Goal: Transaction & Acquisition: Purchase product/service

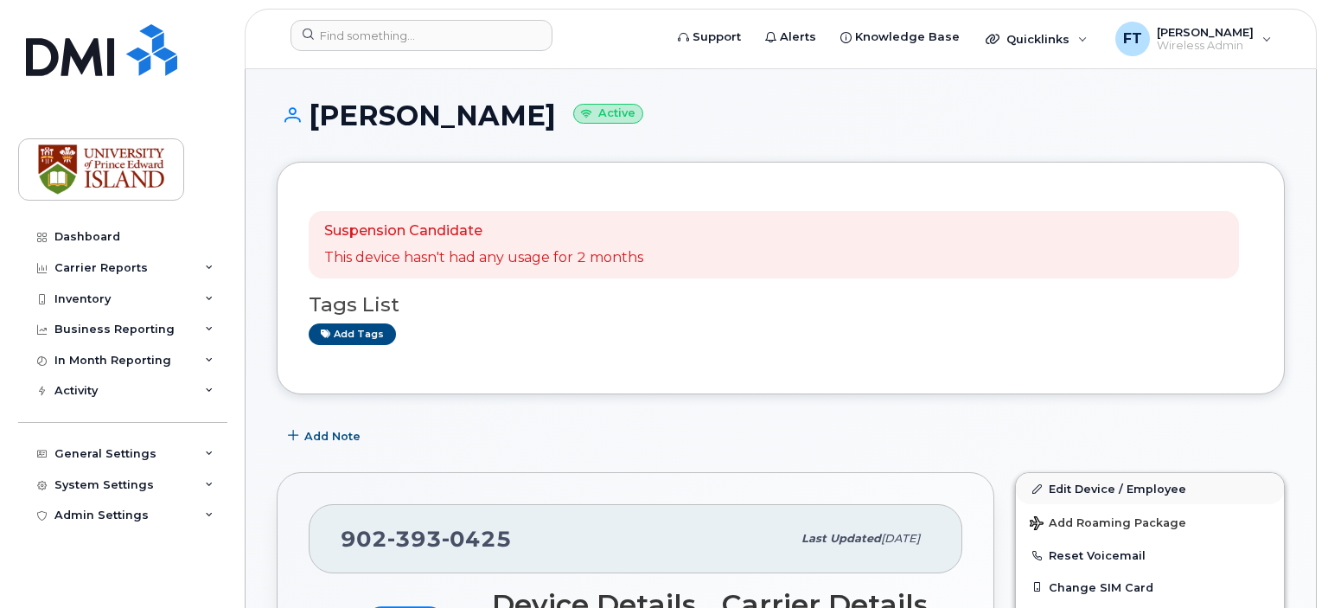
scroll to position [108, 0]
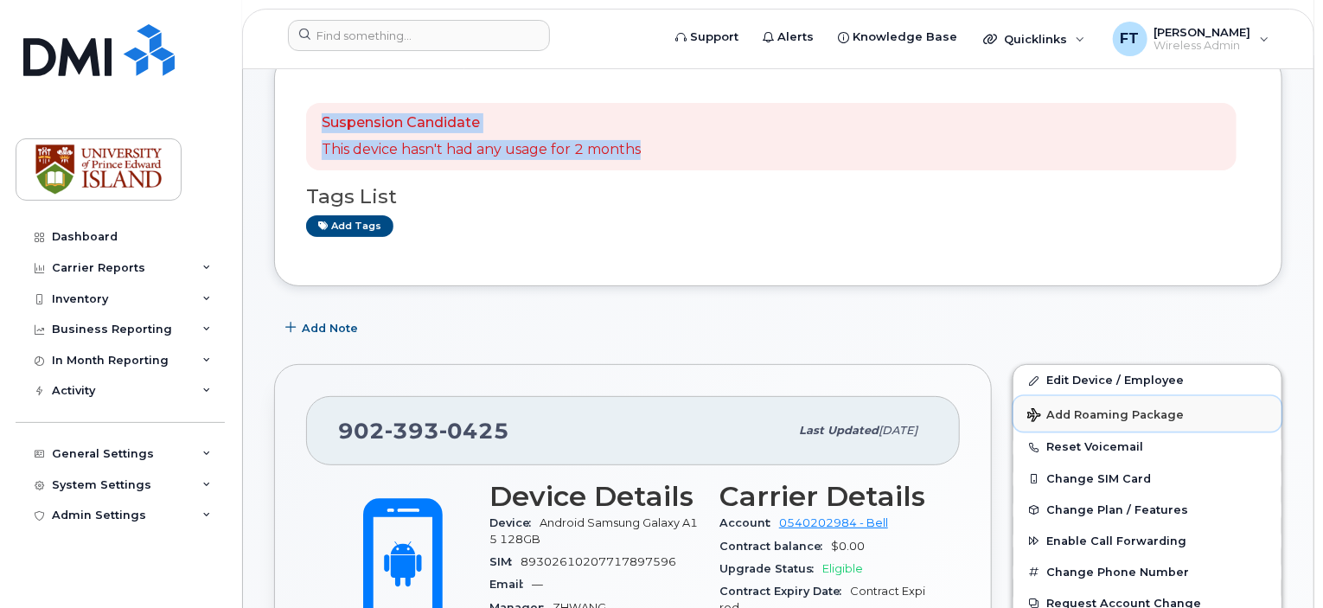
click at [1140, 409] on span "Add Roaming Package" at bounding box center [1105, 416] width 157 height 16
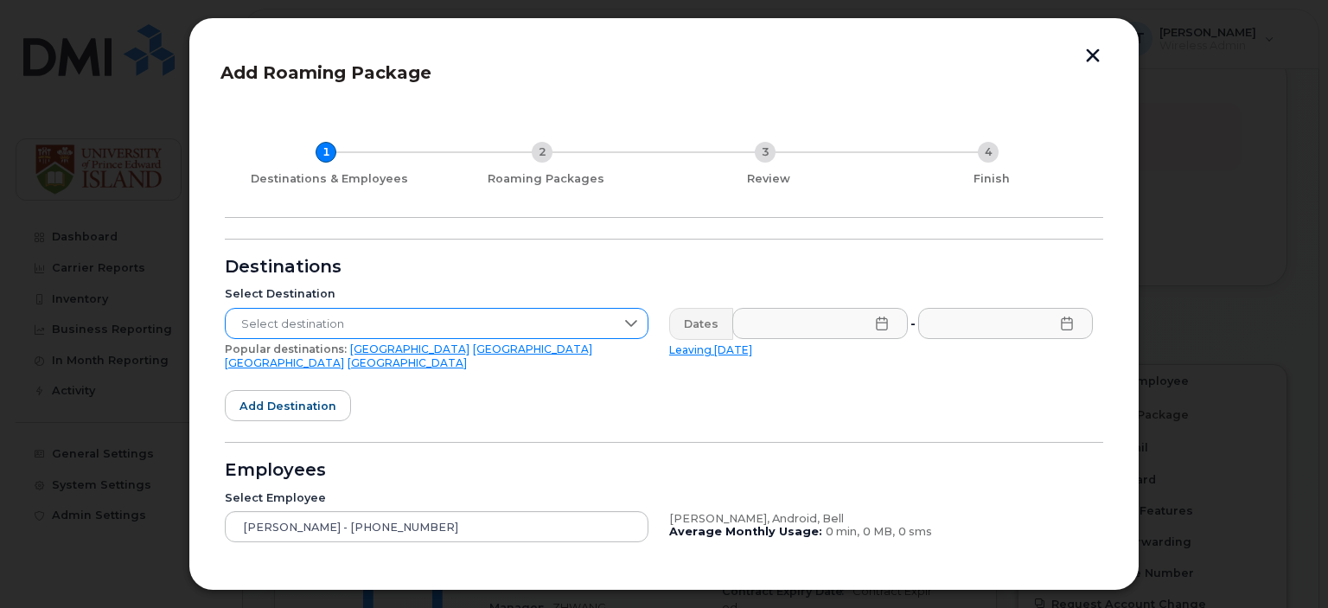
click at [617, 319] on div at bounding box center [631, 323] width 33 height 29
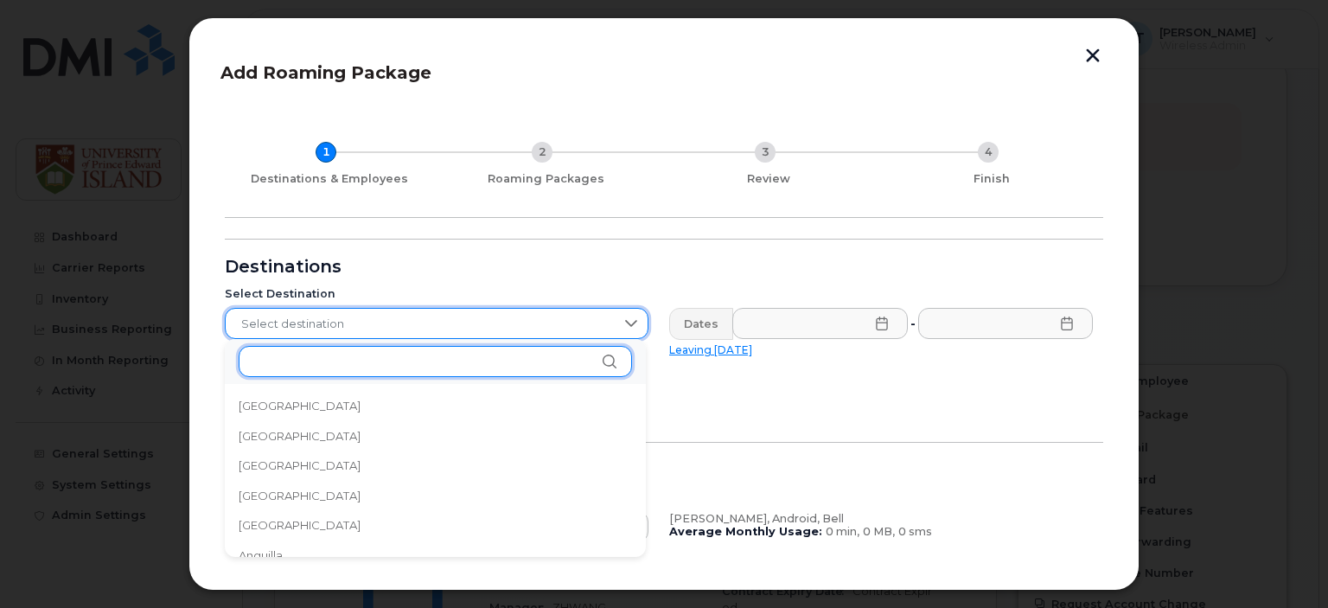
click at [578, 362] on input "text" at bounding box center [435, 361] width 393 height 31
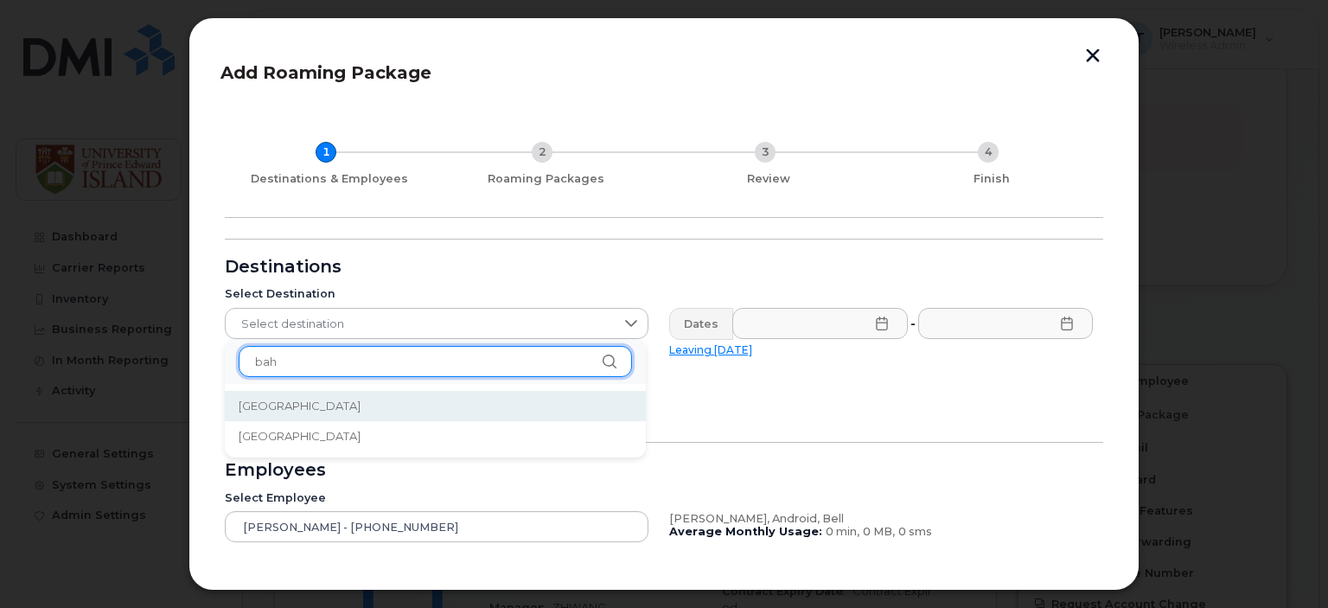
type input "bah"
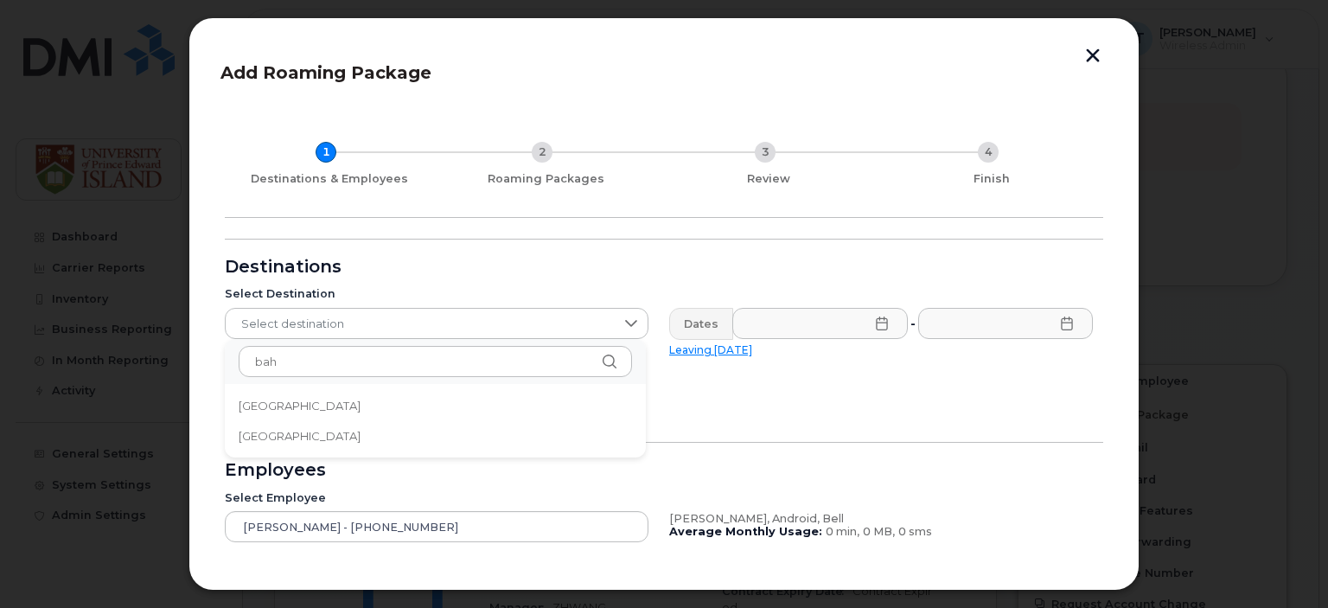
click at [474, 400] on li "[GEOGRAPHIC_DATA]" at bounding box center [435, 406] width 421 height 30
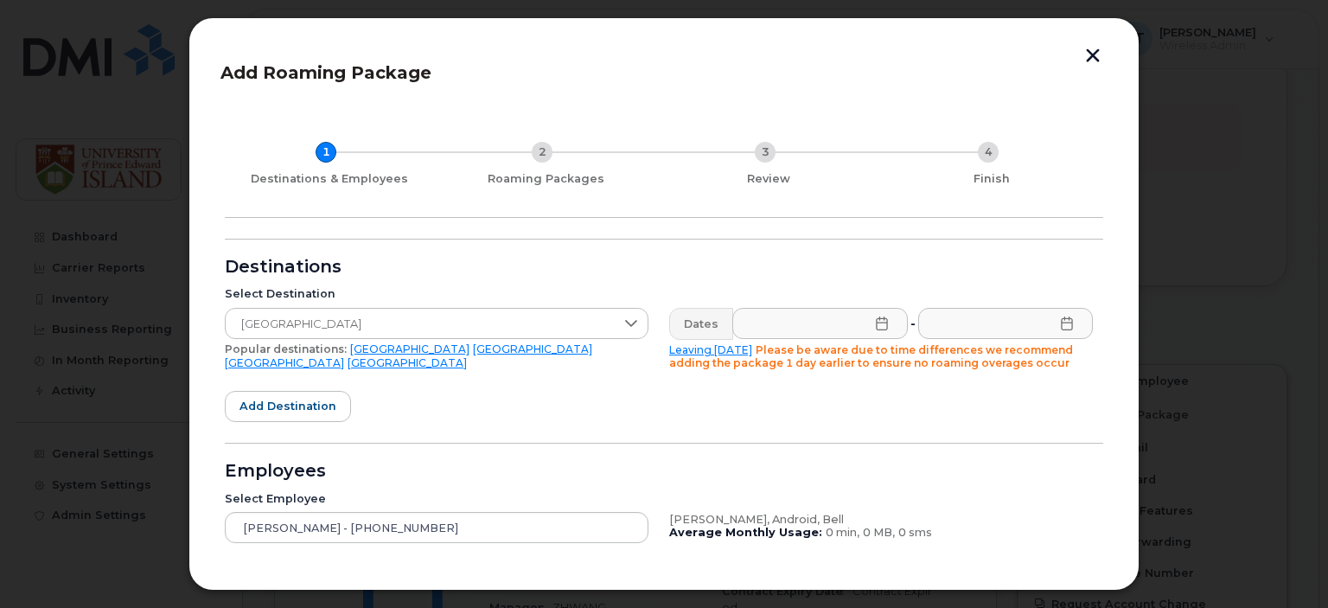
click at [875, 324] on icon at bounding box center [882, 324] width 14 height 14
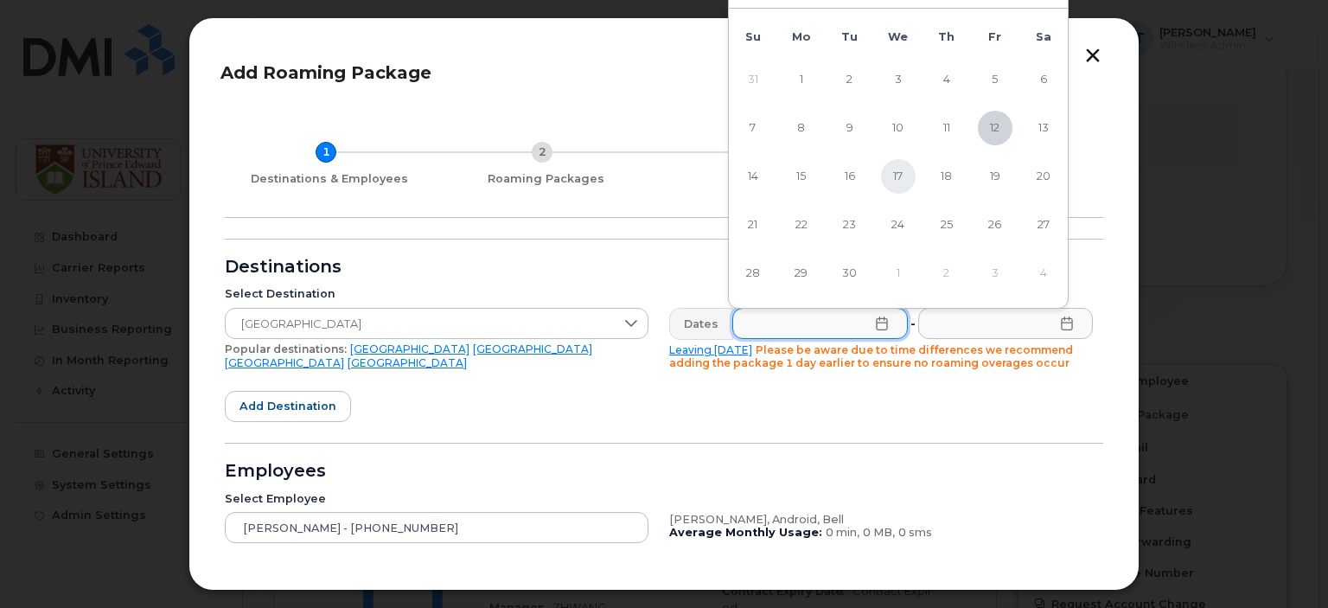
click at [903, 173] on span "17" at bounding box center [898, 176] width 35 height 35
type input "[DATE]"
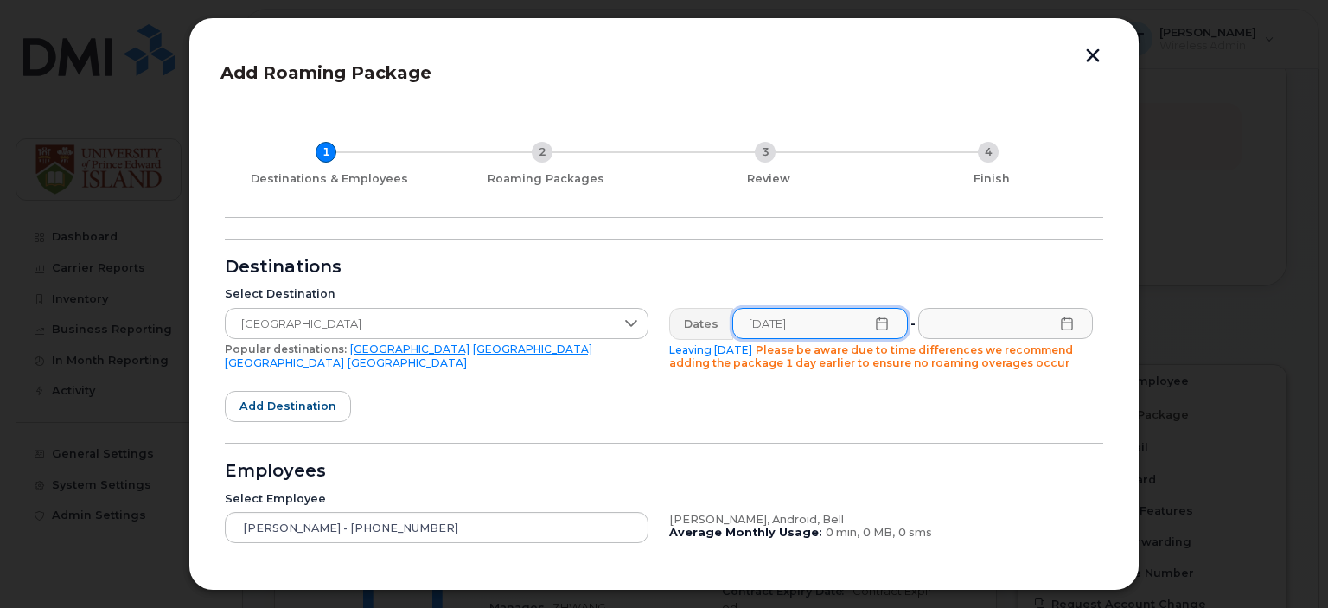
click at [1065, 317] on icon at bounding box center [1067, 324] width 14 height 14
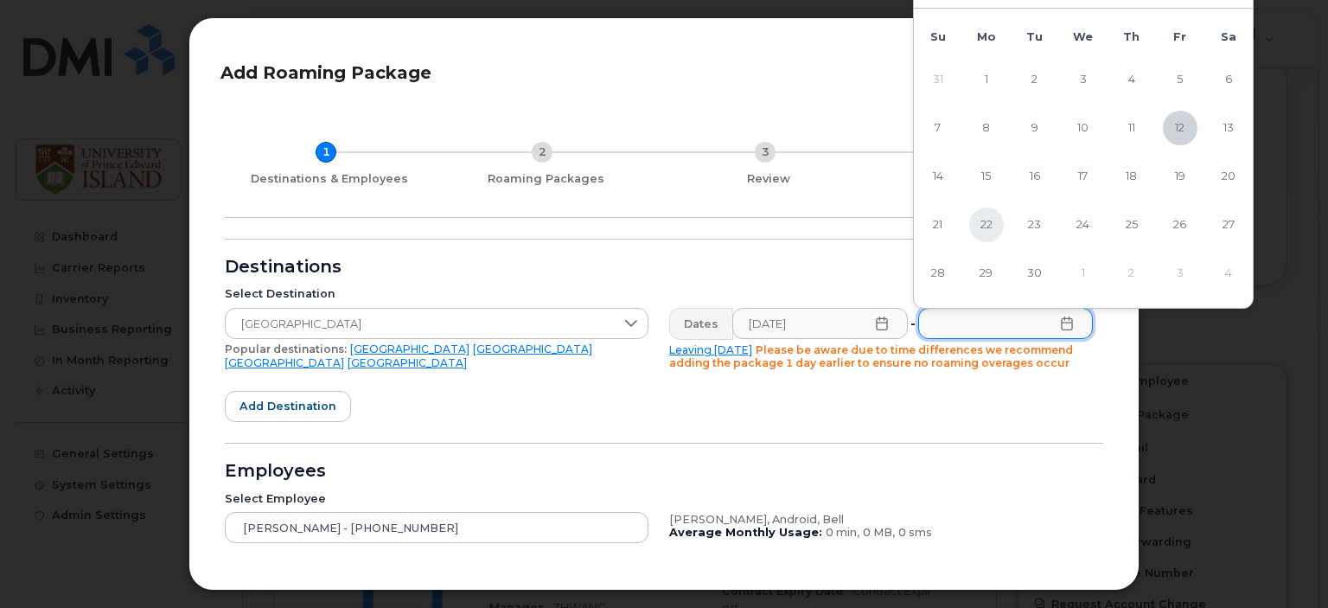
click at [982, 230] on span "22" at bounding box center [986, 225] width 35 height 35
type input "[DATE]"
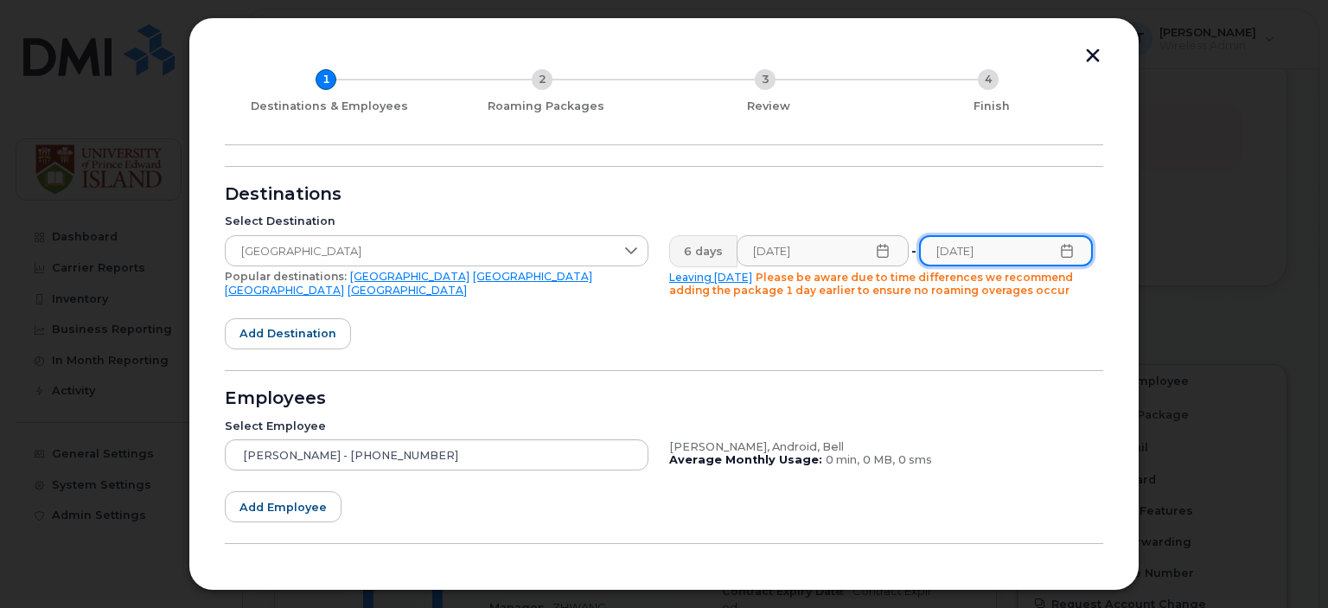
scroll to position [134, 0]
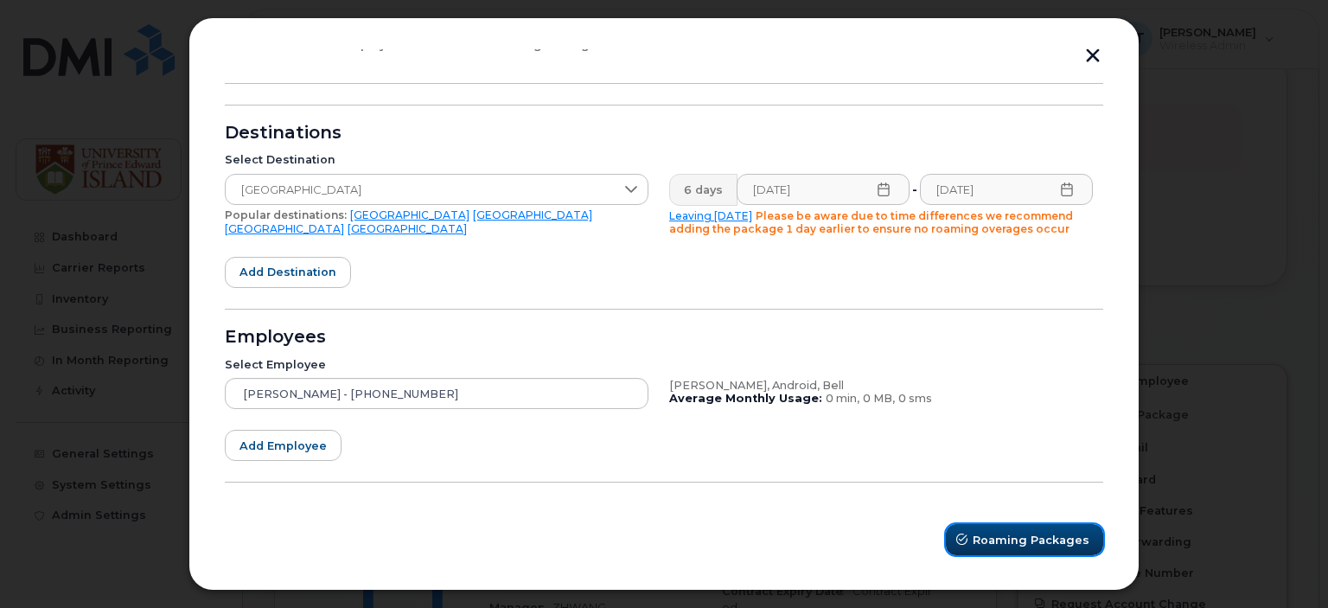
click at [995, 535] on span "Roaming Packages" at bounding box center [1031, 540] width 117 height 16
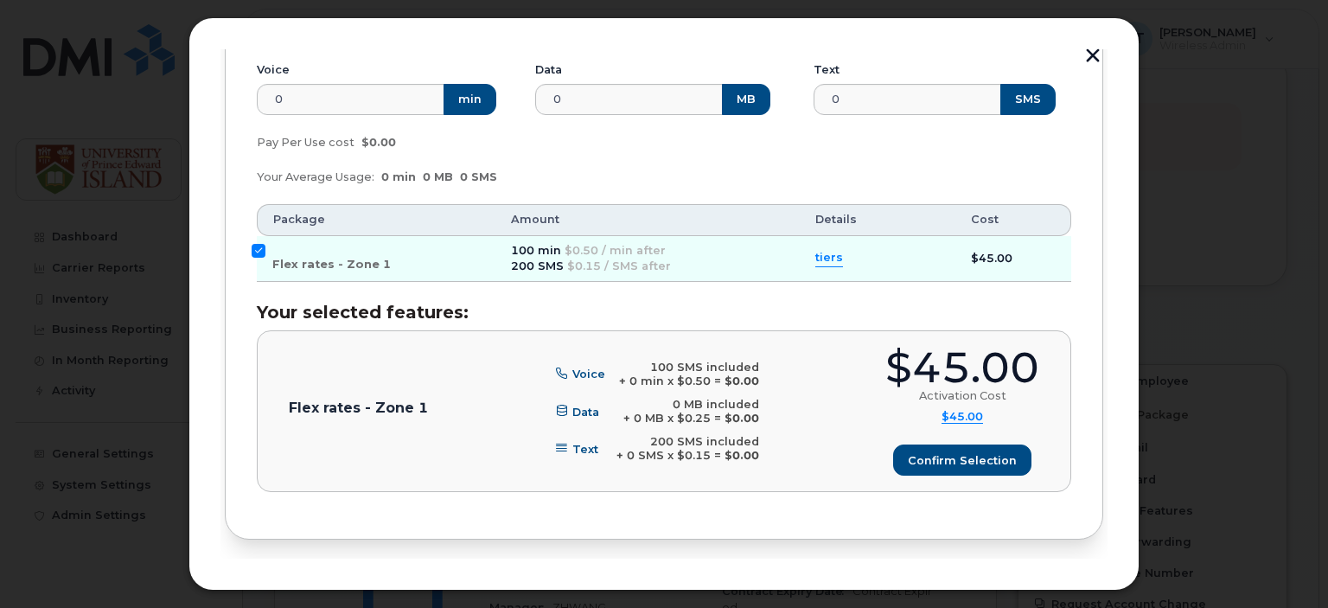
scroll to position [895, 0]
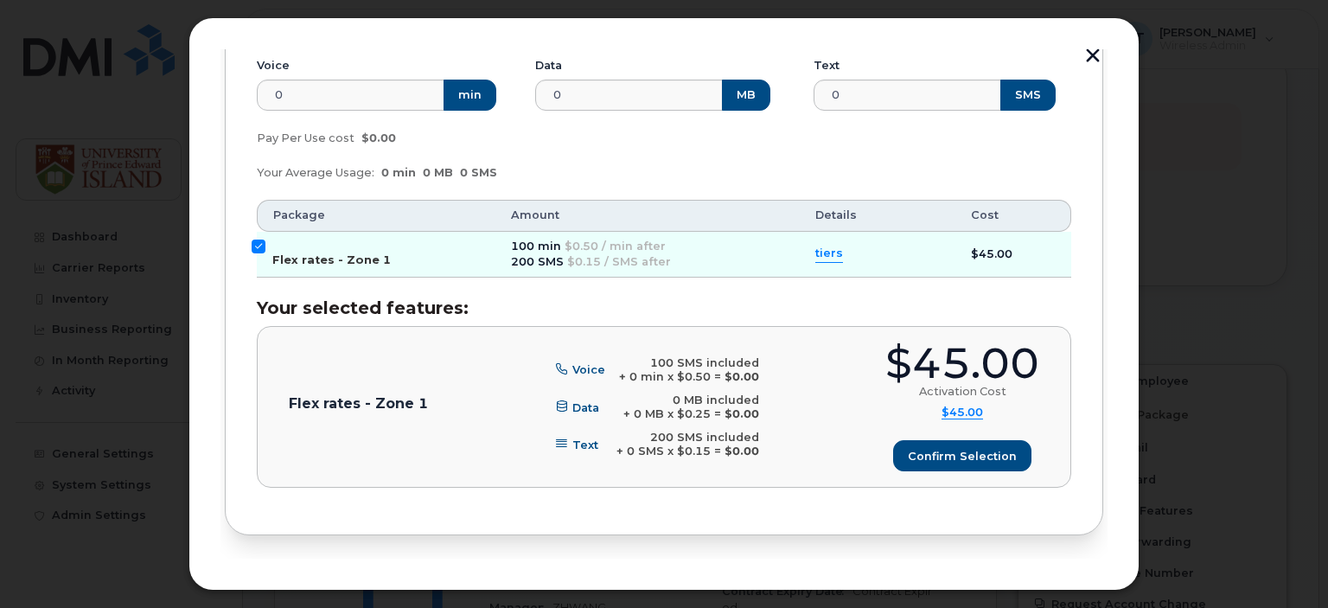
click at [262, 240] on input "Flex rates - Zone 1" at bounding box center [259, 247] width 14 height 14
checkbox input "false"
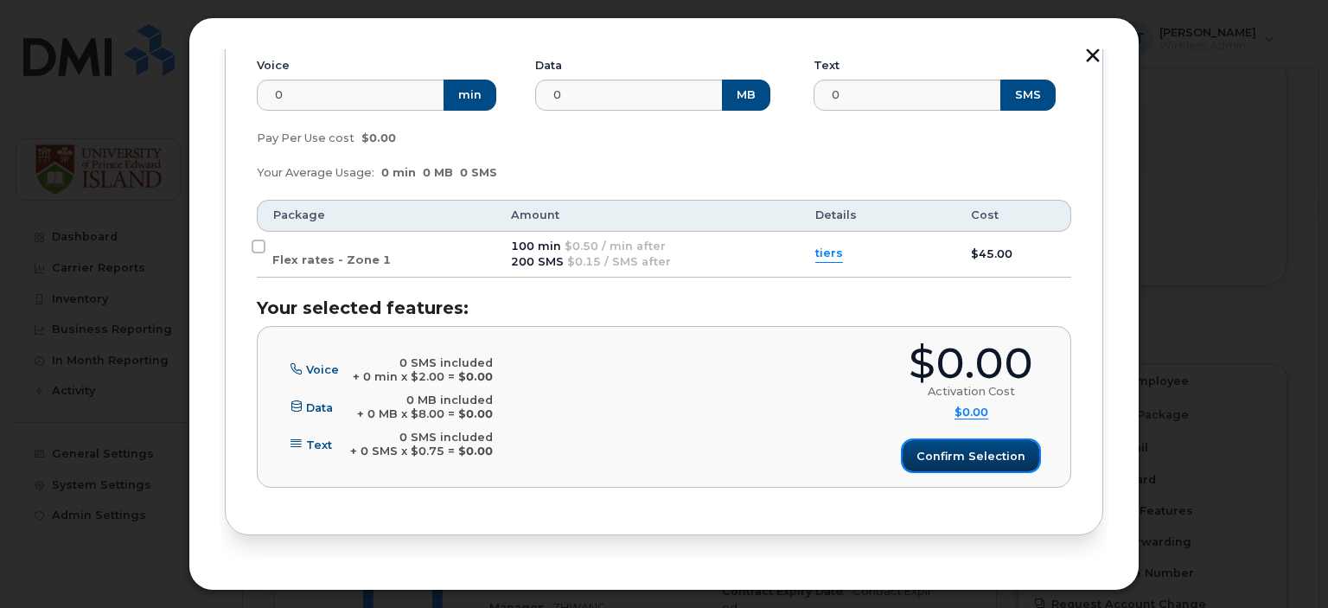
click at [952, 448] on span "Confirm selection" at bounding box center [971, 456] width 109 height 16
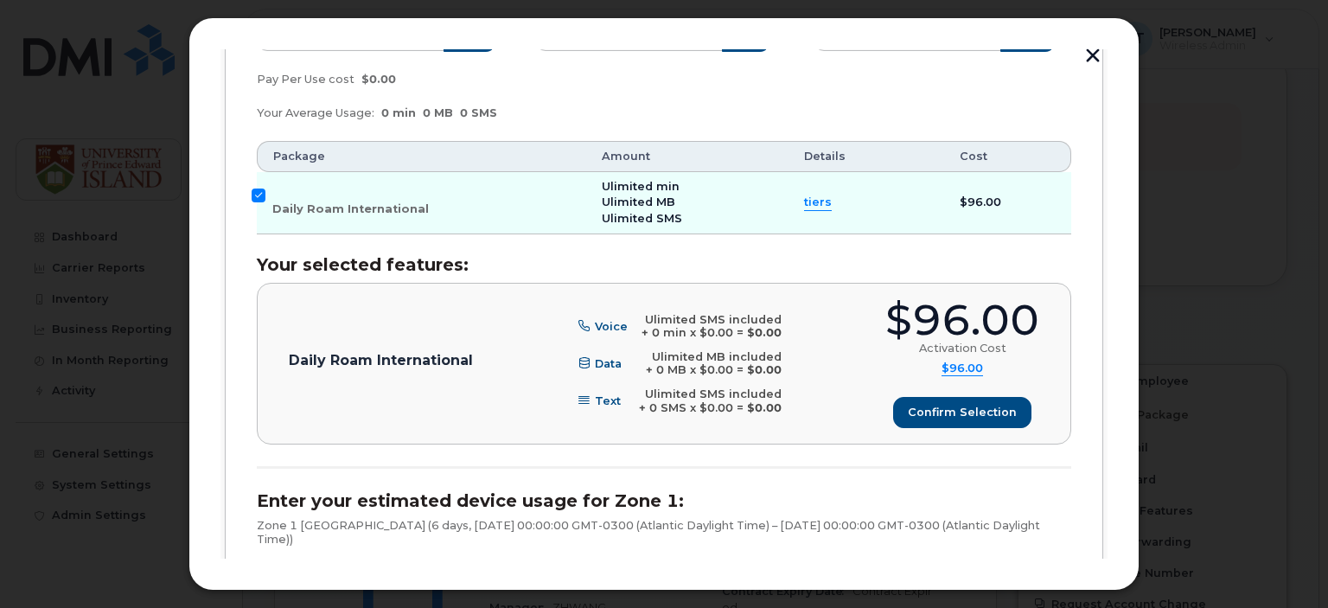
scroll to position [378, 0]
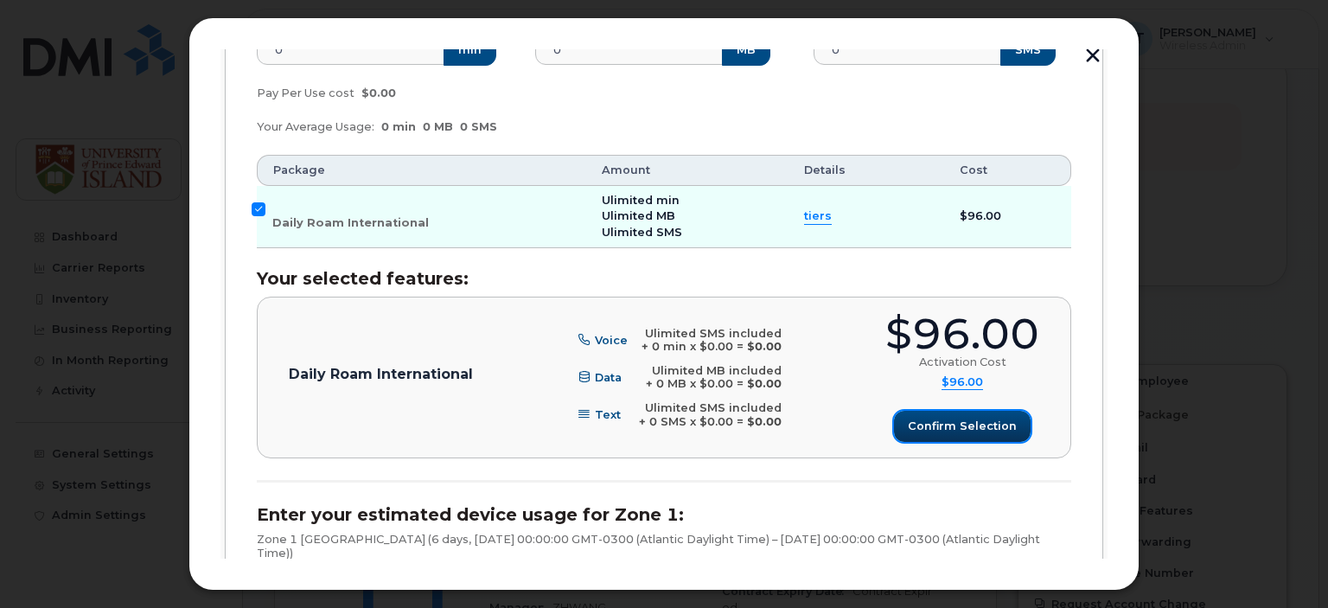
click at [955, 421] on span "Confirm selection" at bounding box center [962, 426] width 109 height 16
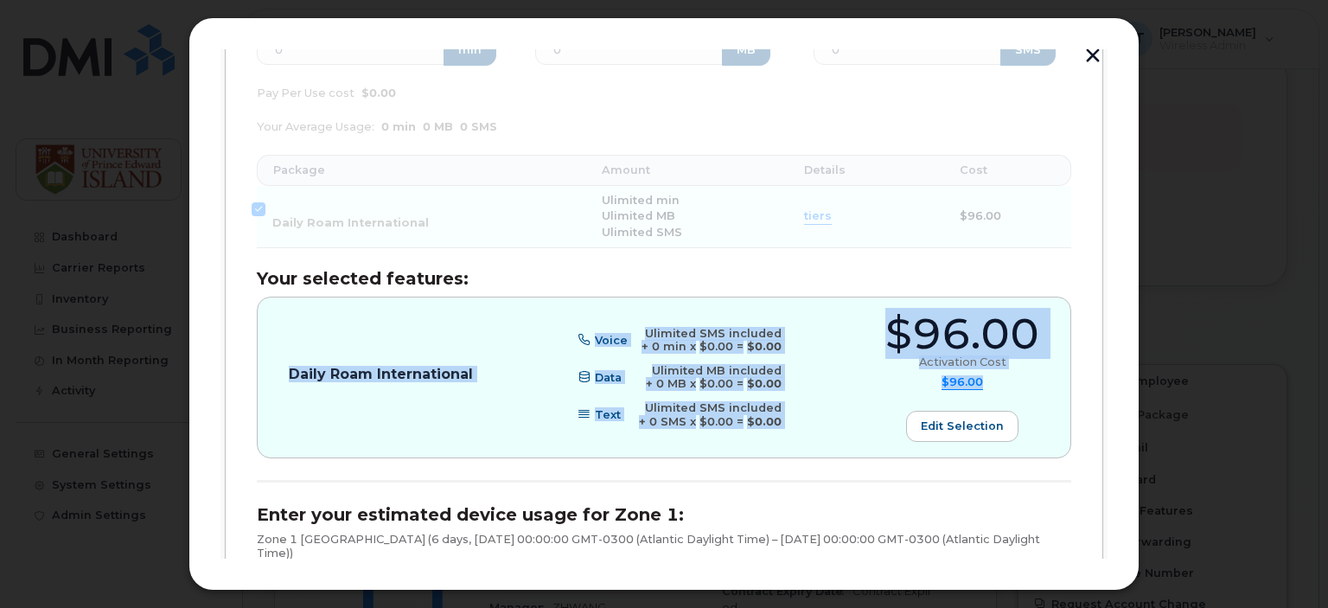
drag, startPoint x: 1108, startPoint y: 264, endPoint x: 1112, endPoint y: 425, distance: 161.8
click at [1112, 425] on div "Add Roaming Package 1 Destinations & Employees 2 Roaming Packages 3 Review 4 Fi…" at bounding box center [664, 303] width 951 height 573
click at [1091, 281] on div "[PERSON_NAME] (902-393-0425), Android, Bell Enter your estimated device usage f…" at bounding box center [664, 467] width 879 height 1171
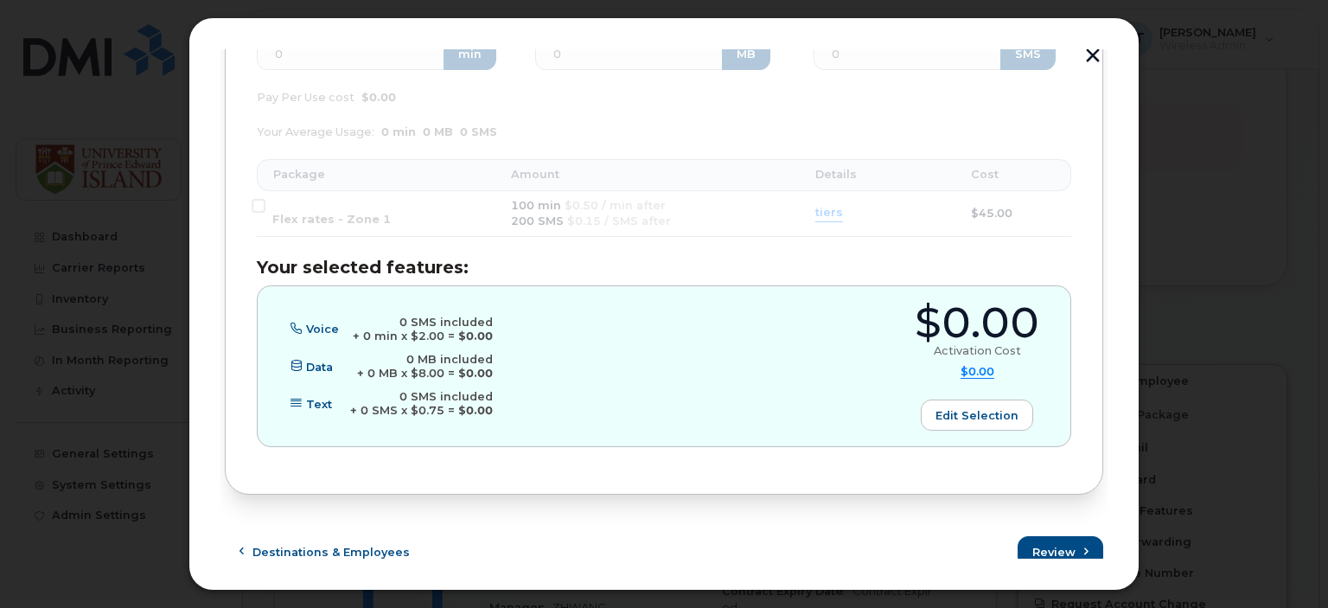
scroll to position [944, 0]
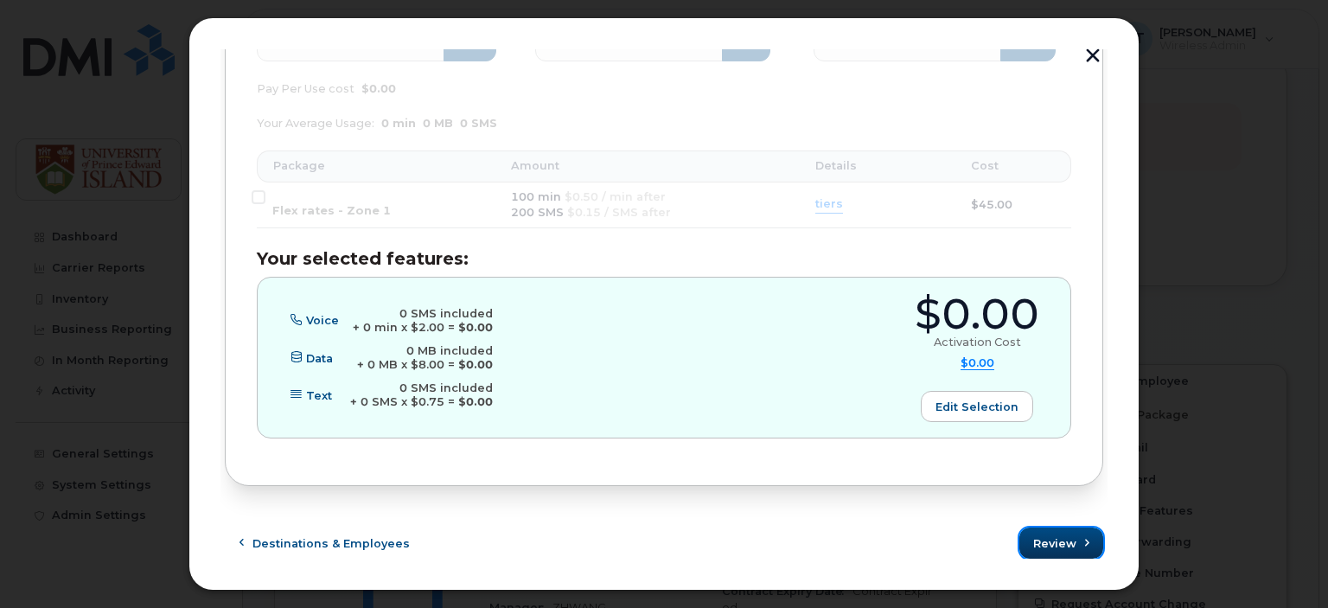
click at [1059, 539] on span "Review" at bounding box center [1054, 543] width 43 height 16
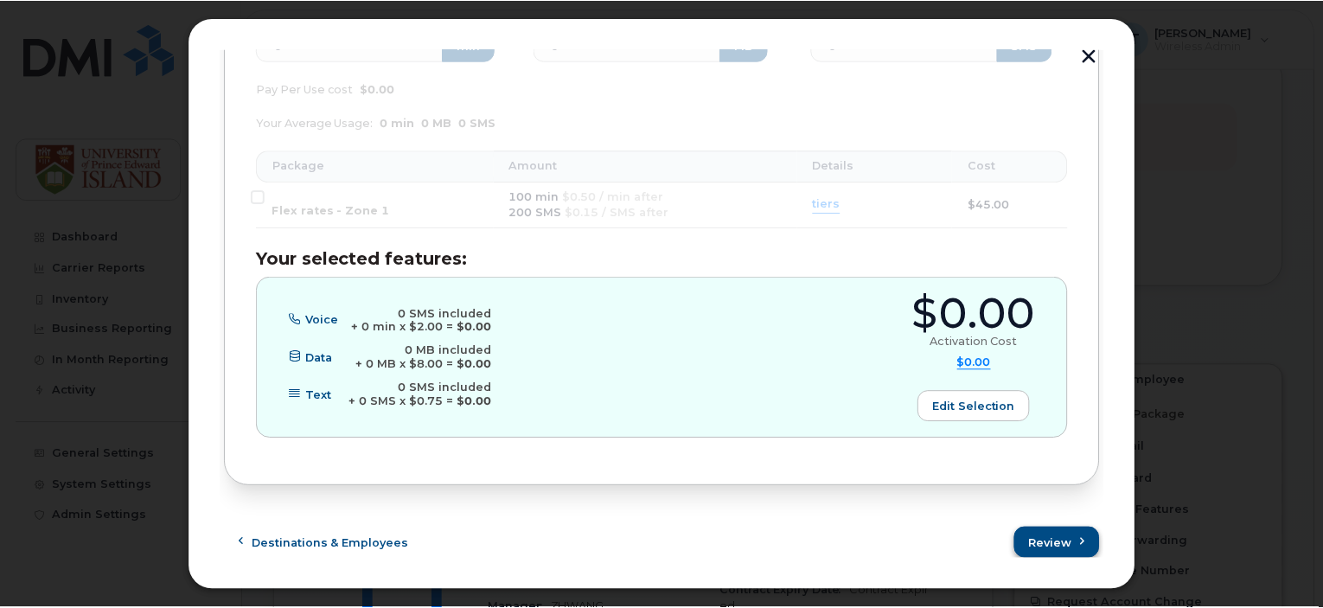
scroll to position [0, 0]
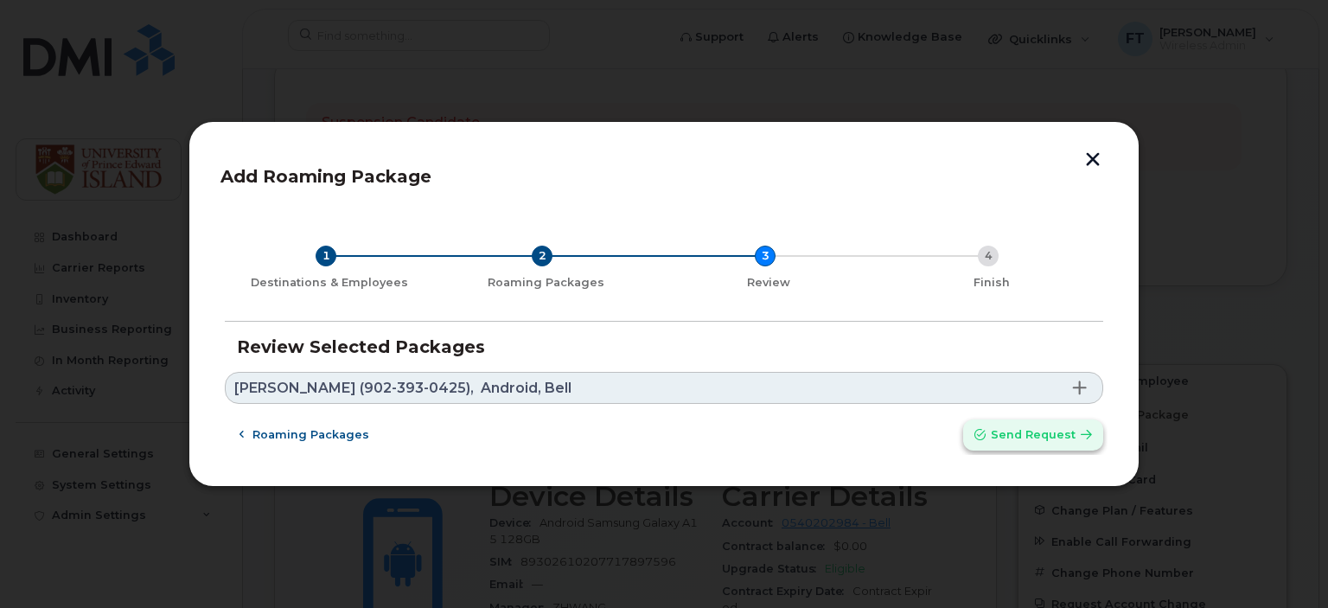
click at [1036, 442] on span "Send request" at bounding box center [1033, 434] width 85 height 16
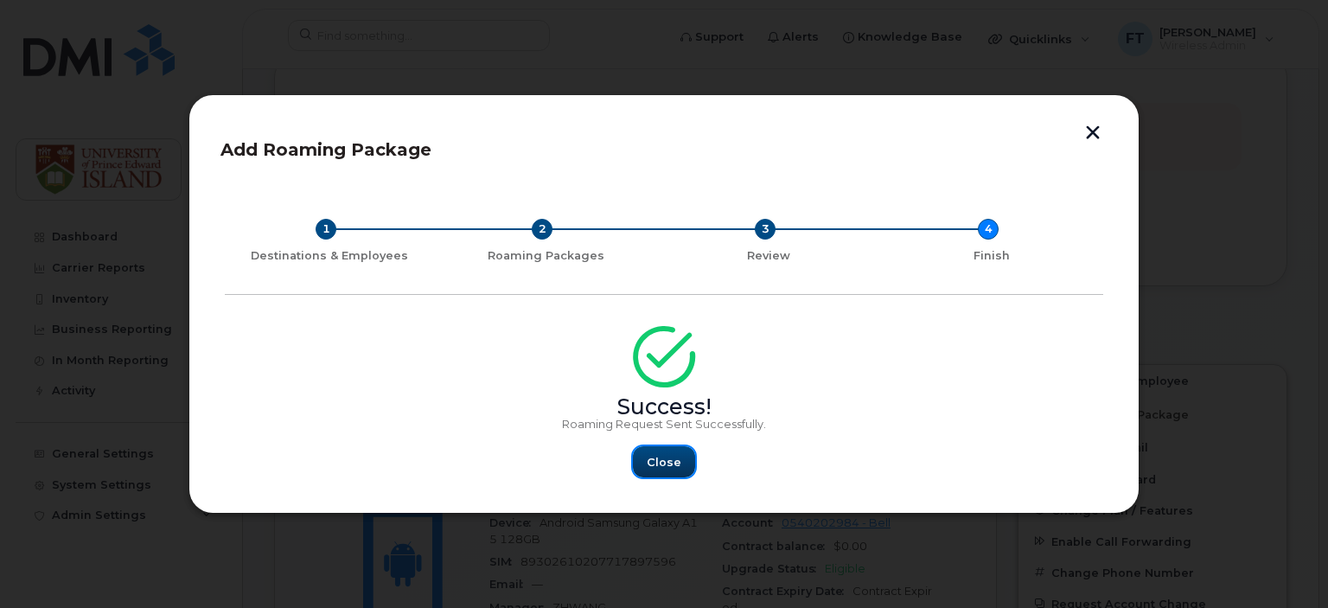
click at [675, 468] on span "Close" at bounding box center [664, 462] width 35 height 16
